Goal: Find specific page/section: Find specific page/section

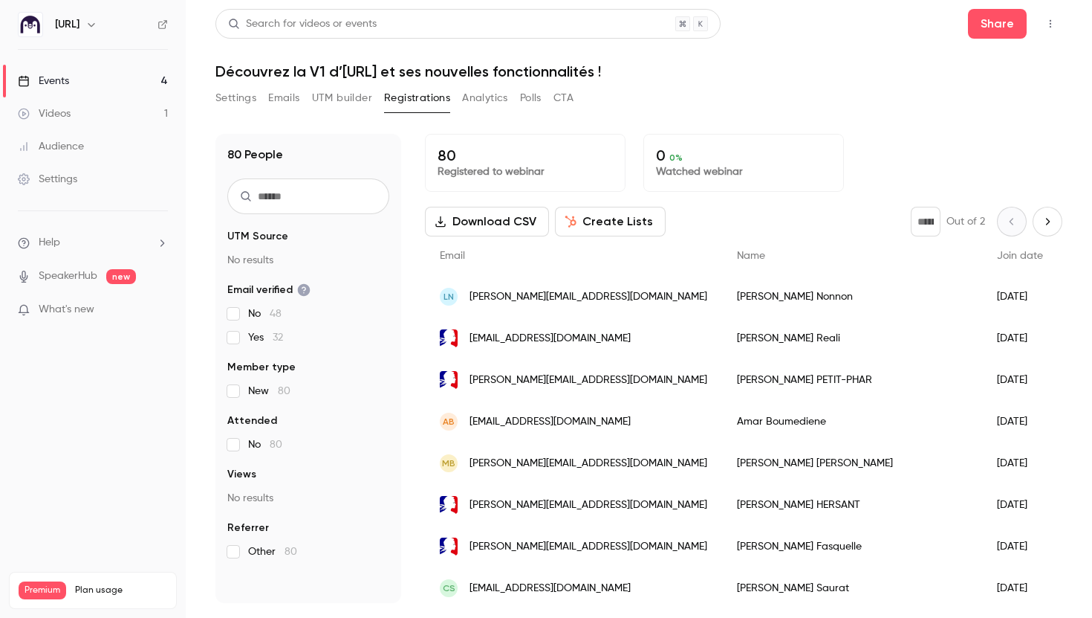
click at [144, 87] on link "Events 4" at bounding box center [93, 81] width 186 height 33
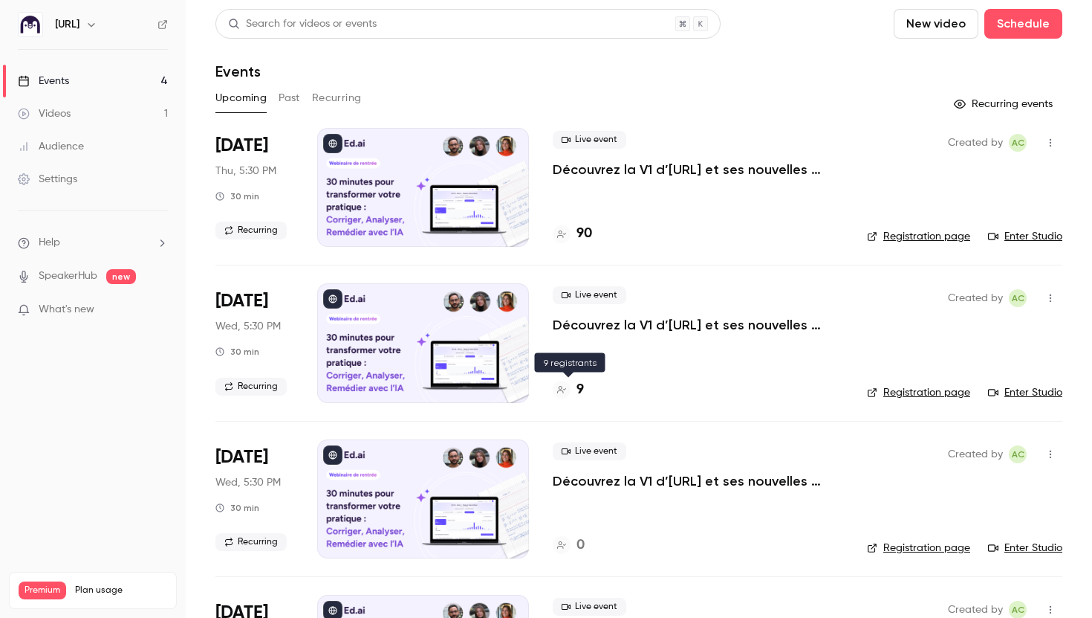
click at [577, 387] on h4 "9" at bounding box center [580, 390] width 7 height 20
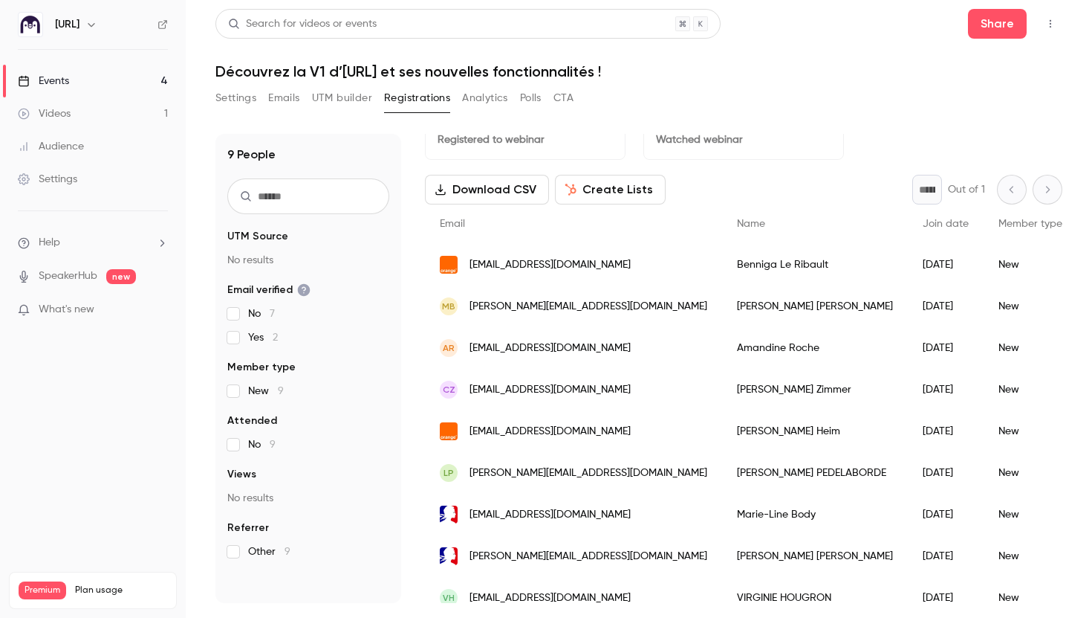
scroll to position [29, 0]
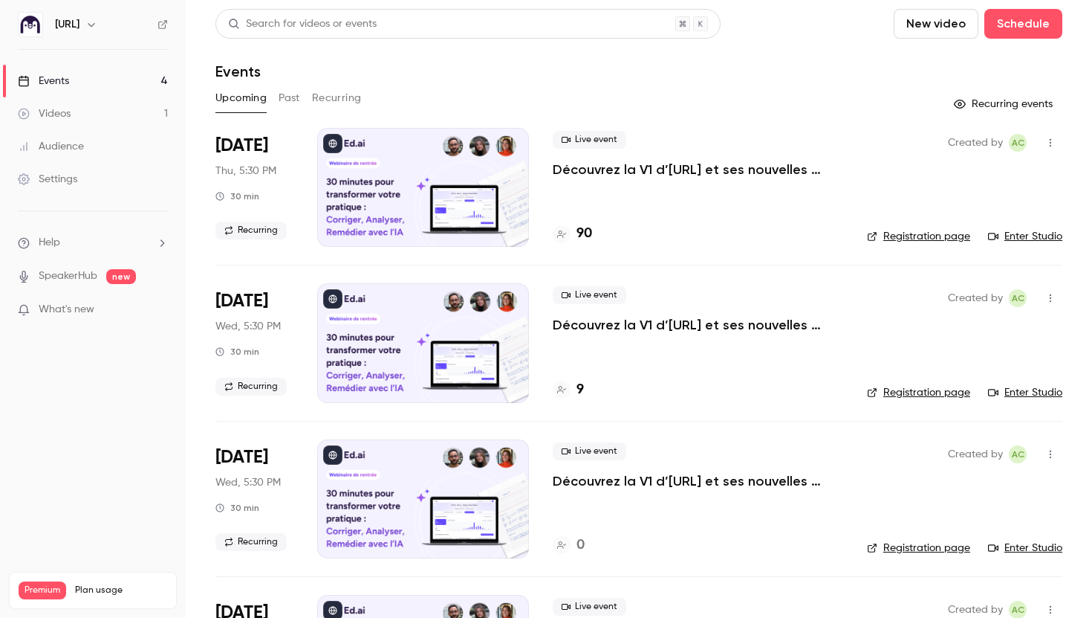
click at [587, 233] on h4 "90" at bounding box center [585, 234] width 16 height 20
